Goal: Task Accomplishment & Management: Use online tool/utility

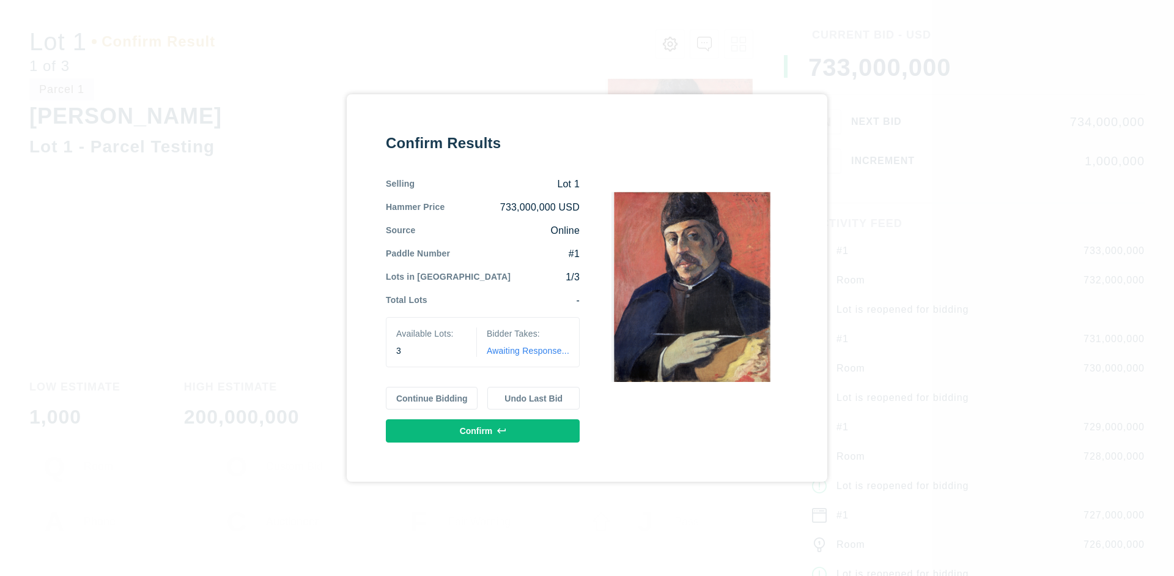
click at [432, 398] on button "Continue Bidding" at bounding box center [432, 398] width 92 height 23
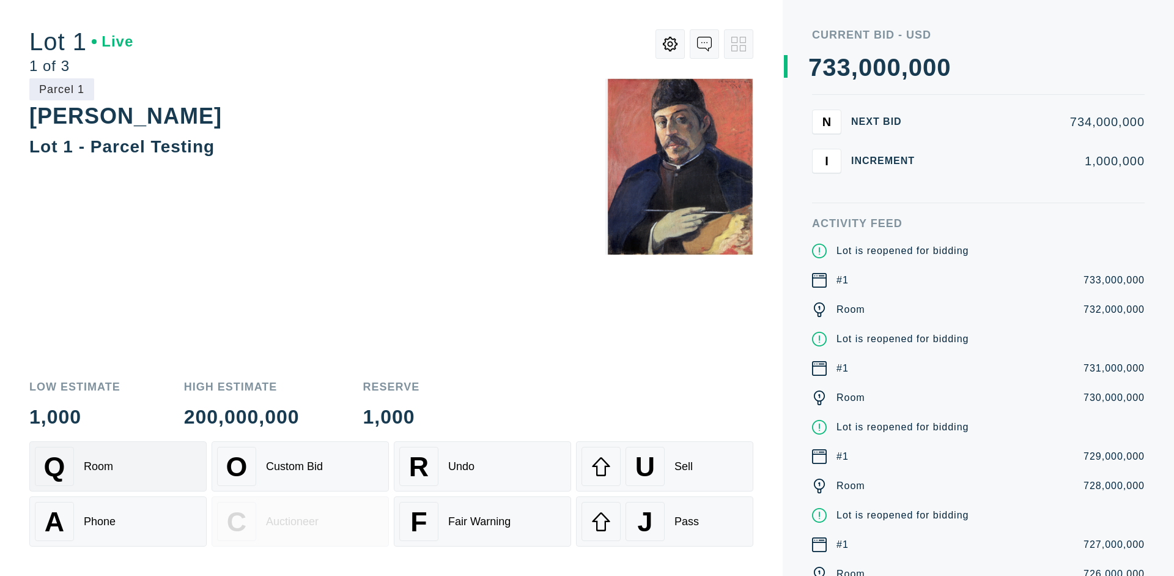
click at [118, 466] on div "Q Room" at bounding box center [118, 466] width 166 height 39
